Goal: Task Accomplishment & Management: Complete application form

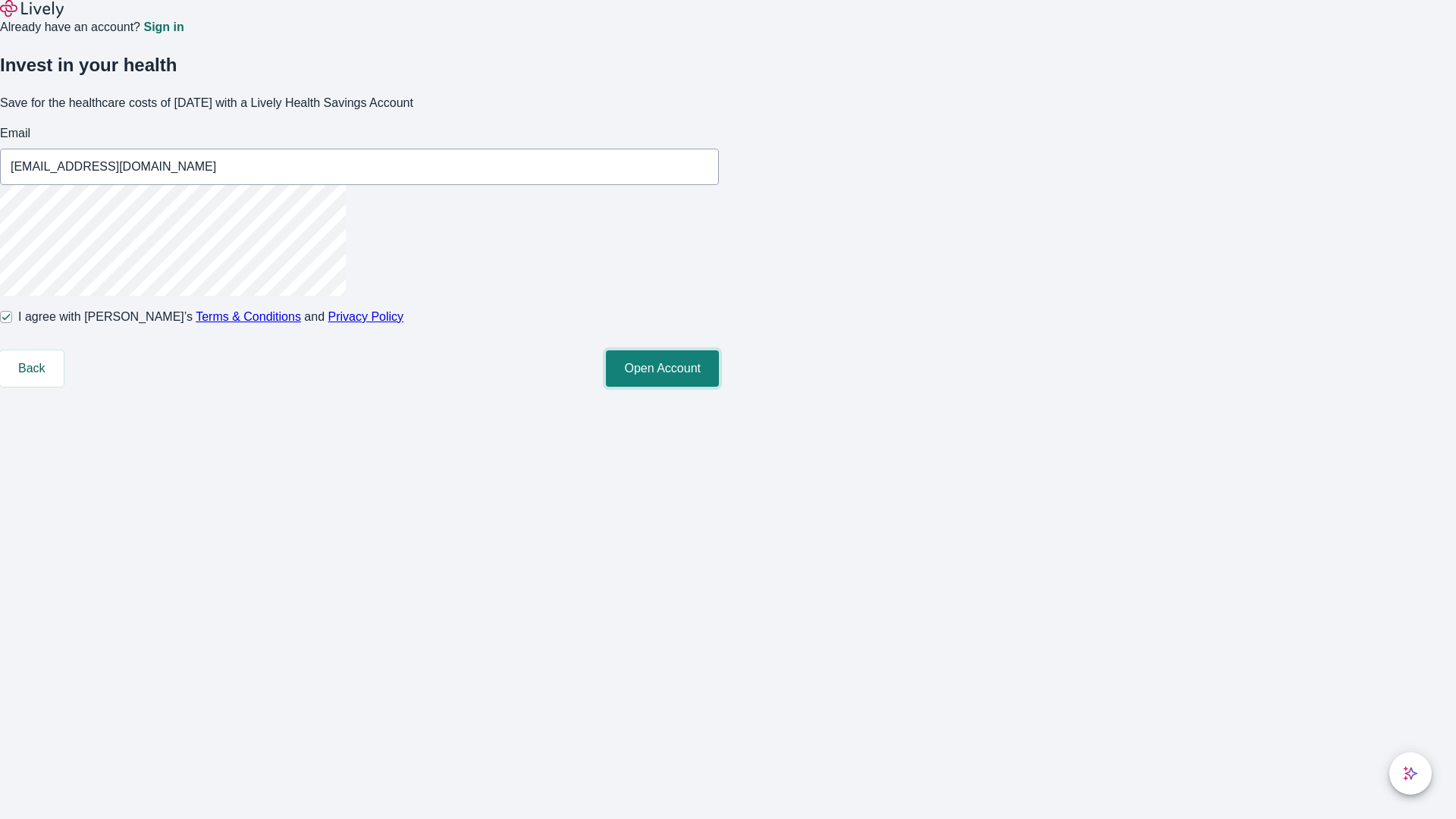
click at [719, 386] on button "Open Account" at bounding box center [662, 368] width 113 height 36
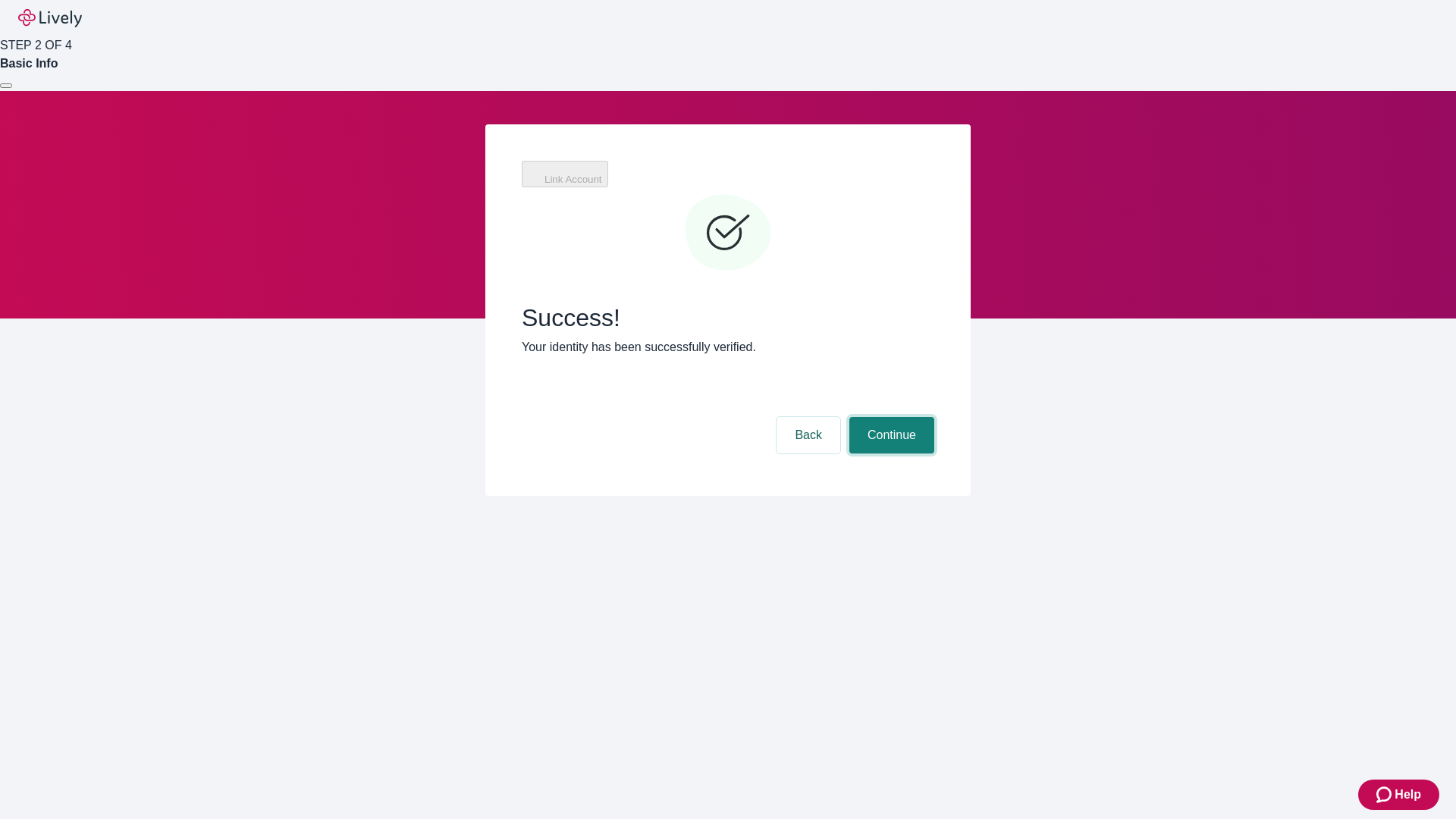
click at [890, 417] on button "Continue" at bounding box center [891, 435] width 85 height 36
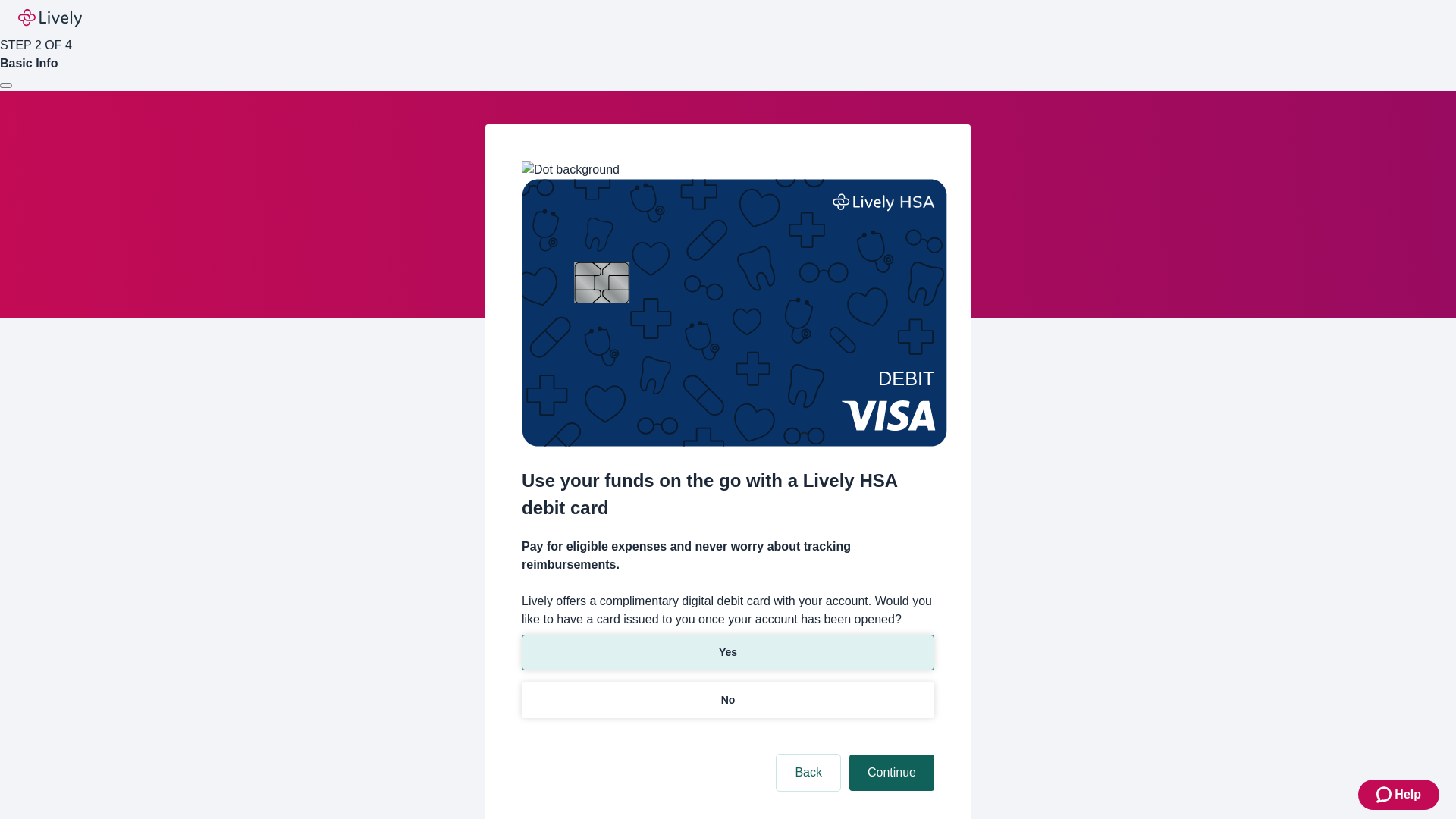
click at [728, 644] on p "Yes" at bounding box center [728, 652] width 18 height 16
click at [890, 755] on button "Continue" at bounding box center [891, 773] width 85 height 36
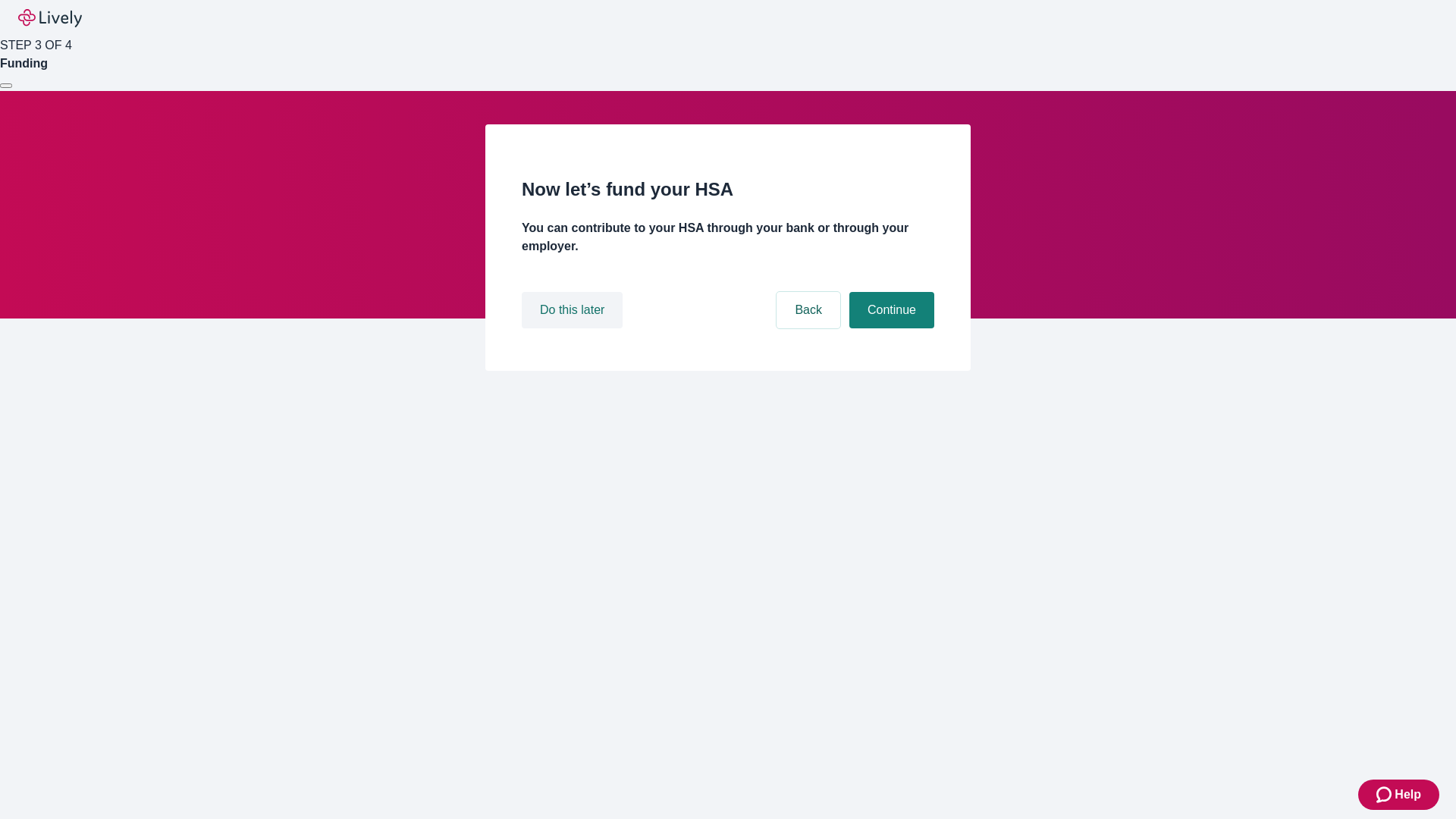
click at [574, 328] on button "Do this later" at bounding box center [572, 310] width 101 height 36
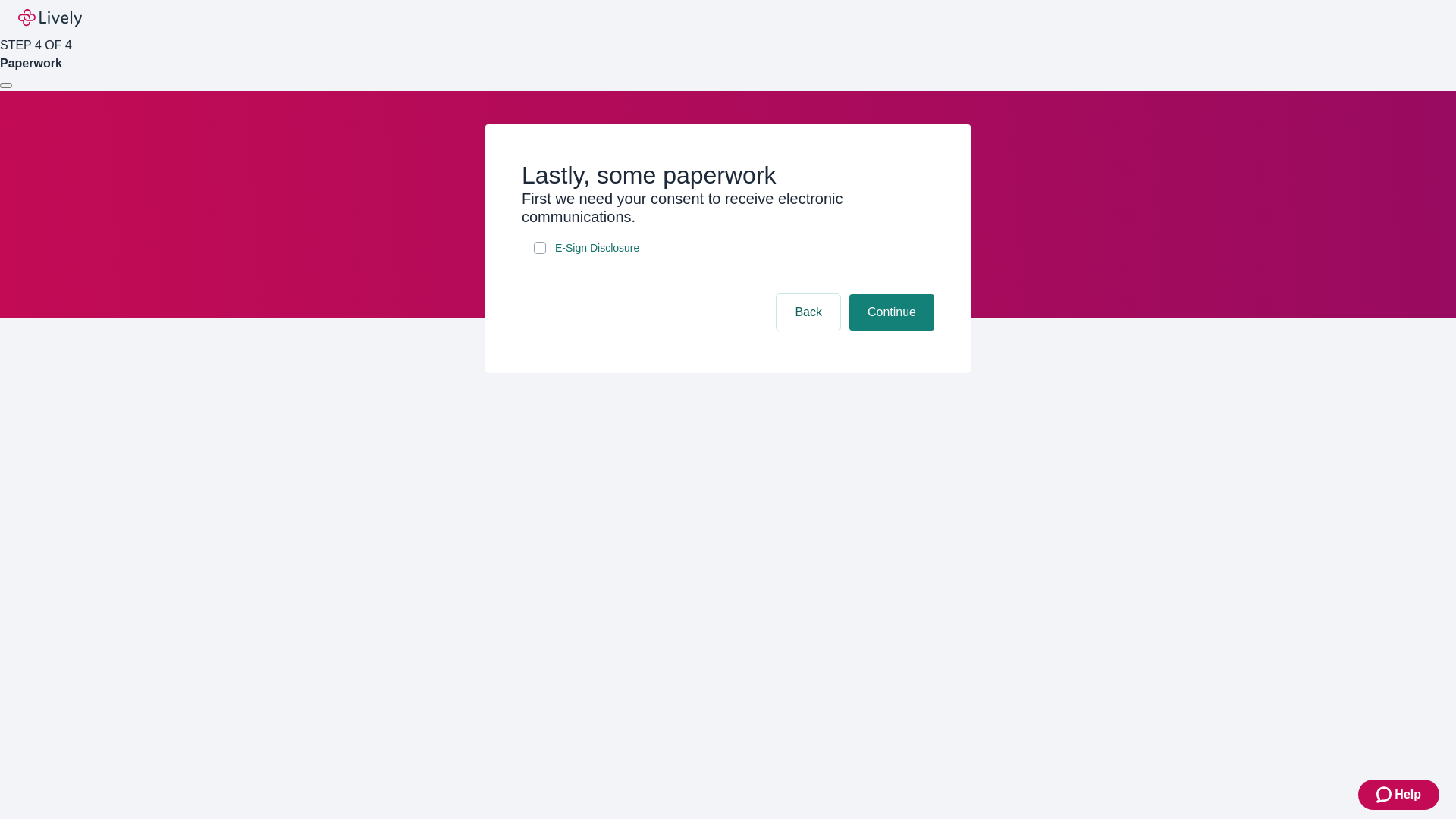
click at [540, 254] on input "E-Sign Disclosure" at bounding box center [540, 248] width 12 height 12
checkbox input "true"
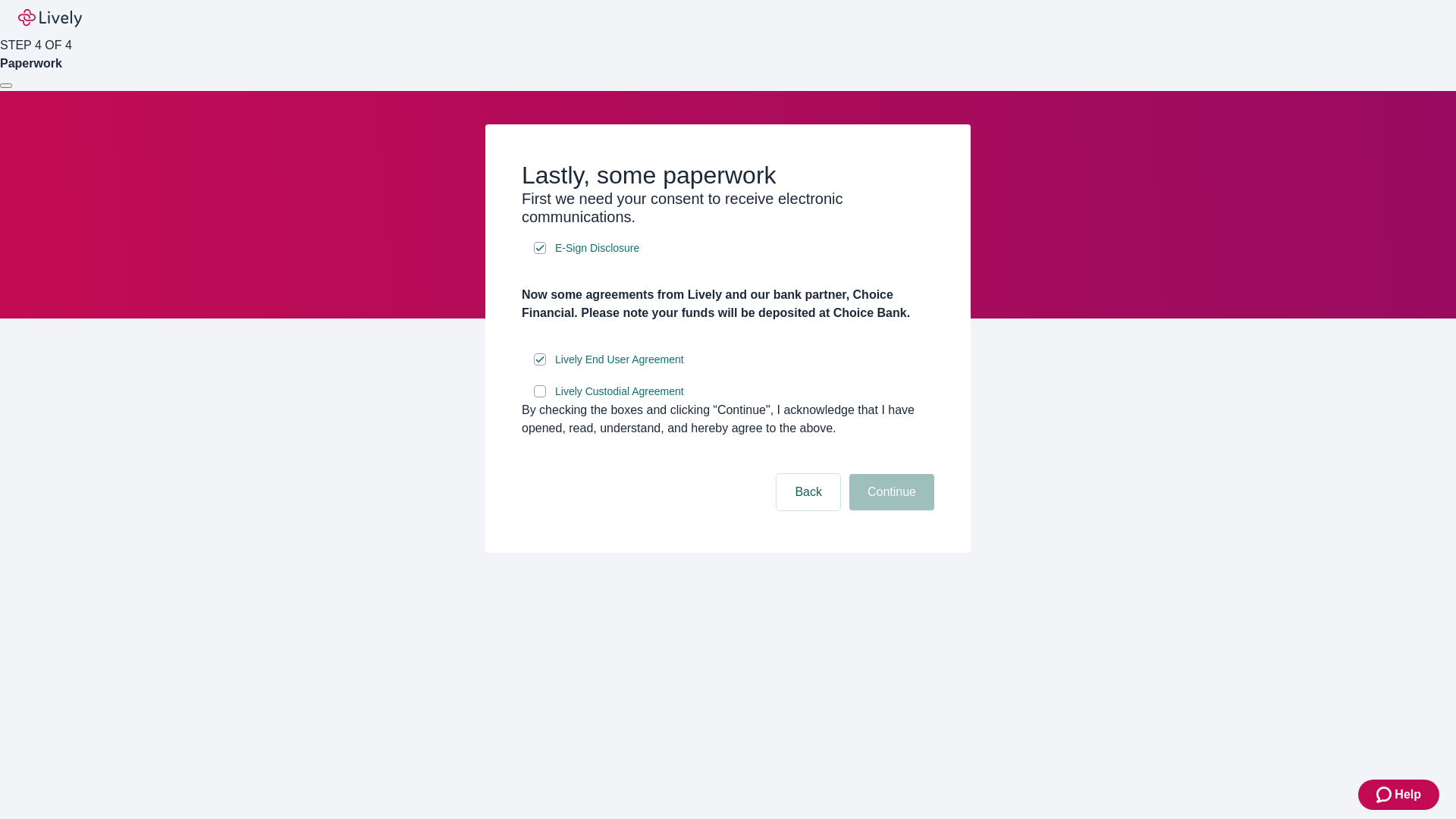
click at [540, 398] on input "Lively Custodial Agreement" at bounding box center [540, 392] width 12 height 12
checkbox input "true"
click at [890, 511] on button "Continue" at bounding box center [891, 492] width 85 height 36
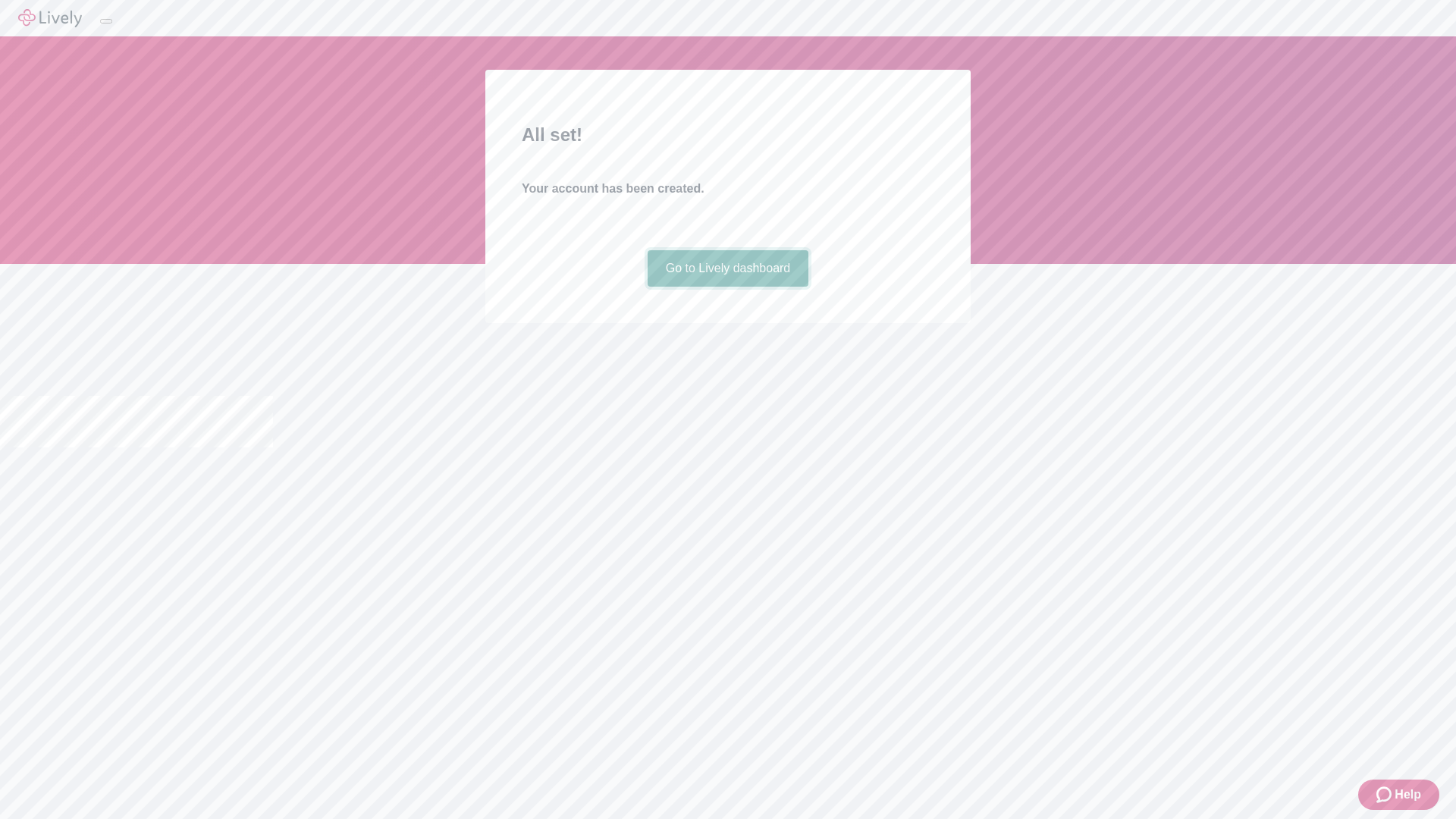
click at [728, 287] on link "Go to Lively dashboard" at bounding box center [728, 268] width 162 height 36
